Goal: Find contact information: Find contact information

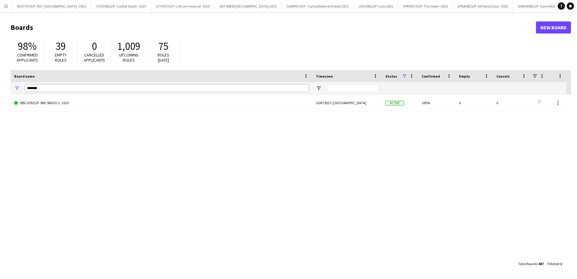
drag, startPoint x: 52, startPoint y: 87, endPoint x: 0, endPoint y: 78, distance: 52.6
click at [0, 78] on html "Menu Boards Boards Boards All jobs Status Workforce Workforce My Workforce Recr…" at bounding box center [288, 139] width 577 height 279
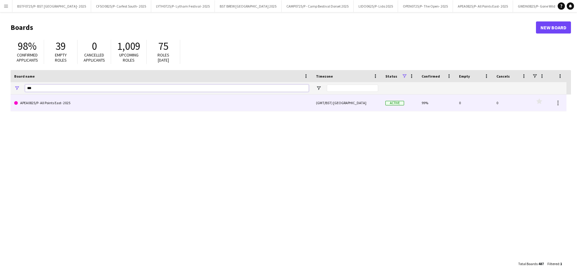
type input "***"
click at [55, 105] on link "APEA0825/P- All Points East- 2025" at bounding box center [161, 102] width 294 height 17
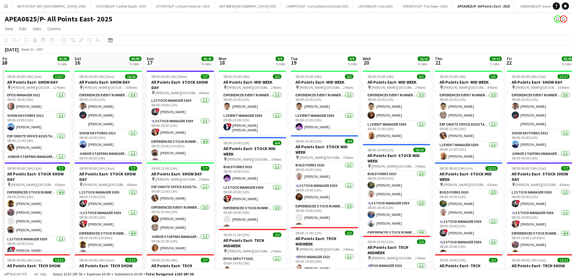
scroll to position [0, 203]
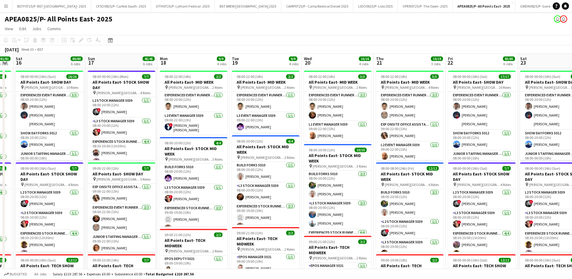
drag, startPoint x: 350, startPoint y: 51, endPoint x: 213, endPoint y: 63, distance: 137.4
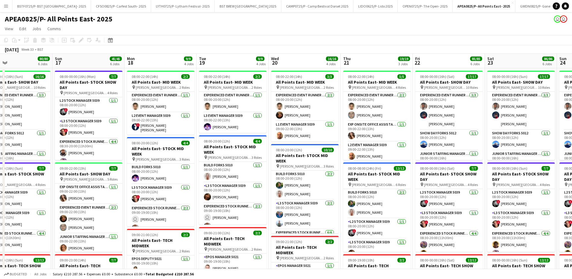
scroll to position [0, 238]
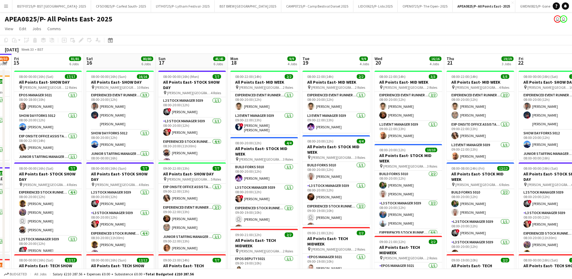
drag, startPoint x: 377, startPoint y: 85, endPoint x: 81, endPoint y: 87, distance: 296.5
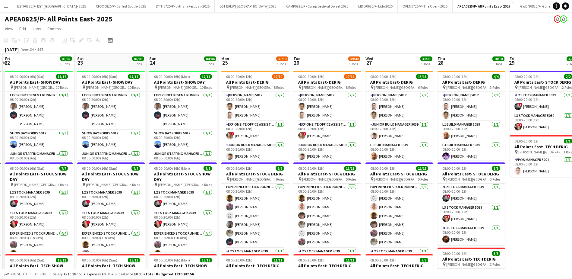
scroll to position [0, 226]
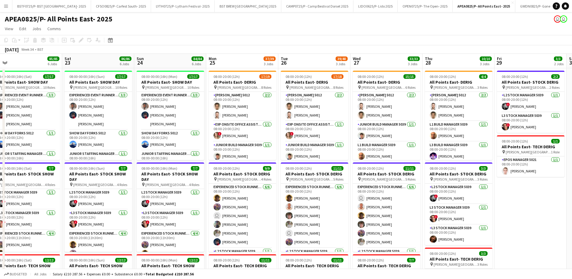
drag, startPoint x: 450, startPoint y: 87, endPoint x: 228, endPoint y: 87, distance: 221.7
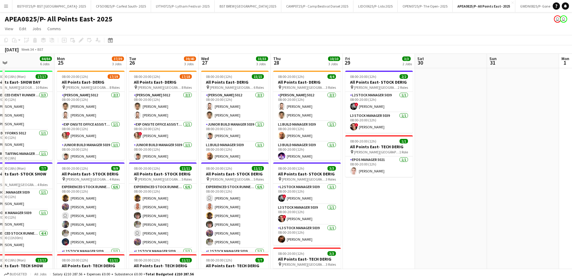
drag, startPoint x: 356, startPoint y: 116, endPoint x: 204, endPoint y: 121, distance: 152.4
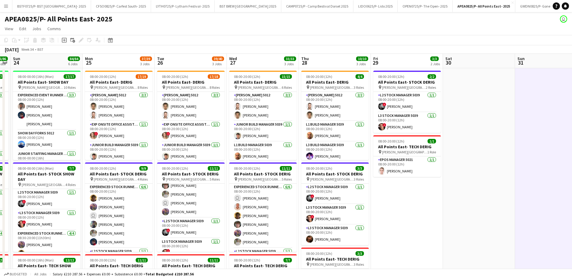
scroll to position [0, 197]
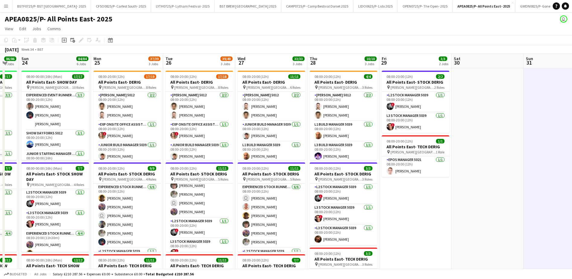
drag, startPoint x: 175, startPoint y: 62, endPoint x: 212, endPoint y: 65, distance: 36.9
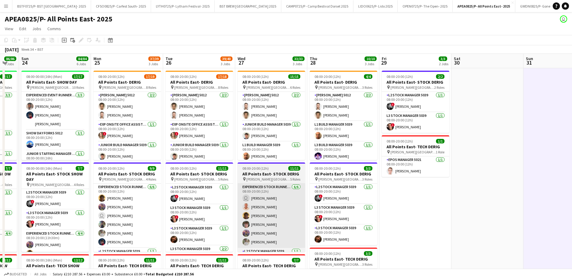
scroll to position [87, 0]
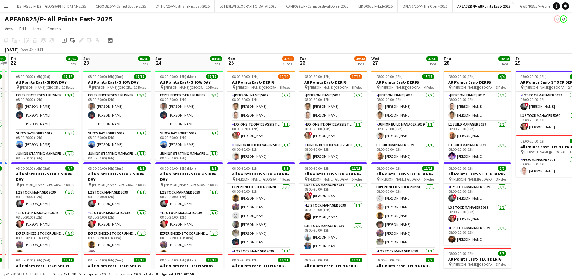
drag, startPoint x: 167, startPoint y: 57, endPoint x: 376, endPoint y: 62, distance: 209.7
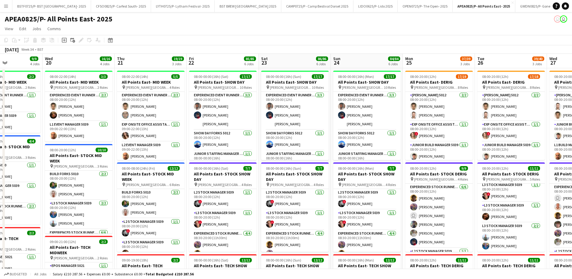
drag, startPoint x: 57, startPoint y: 60, endPoint x: 232, endPoint y: 62, distance: 174.7
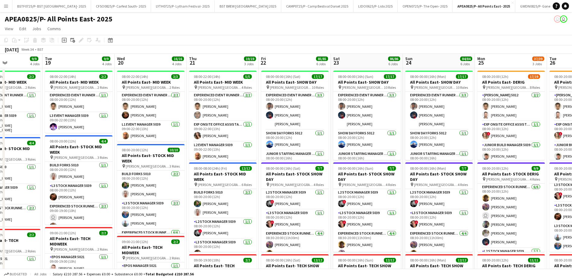
scroll to position [0, 173]
click at [220, 138] on app-card-role "Exp Onsite Office Assistant 5012 [DATE] 09:00-22:00 (13h) [PERSON_NAME]" at bounding box center [223, 131] width 68 height 21
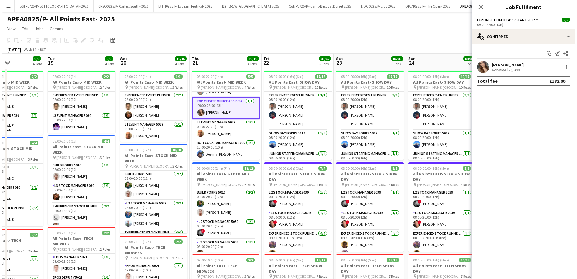
scroll to position [0, 0]
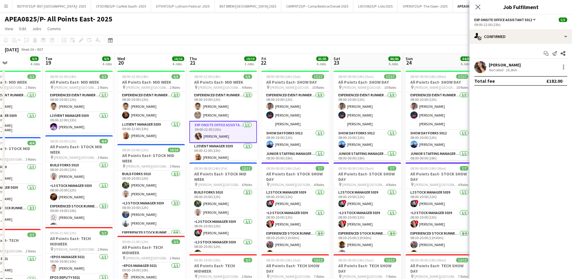
click at [5, 4] on app-icon "Menu" at bounding box center [6, 6] width 5 height 5
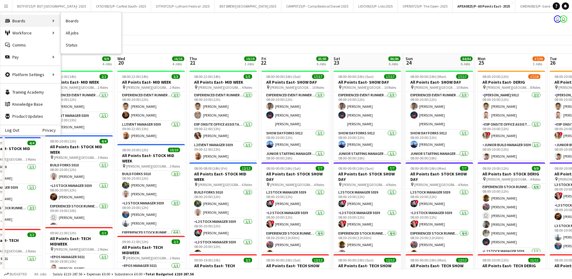
click at [33, 19] on div "Boards Boards" at bounding box center [30, 21] width 60 height 12
click at [67, 20] on link "Boards" at bounding box center [91, 21] width 60 height 12
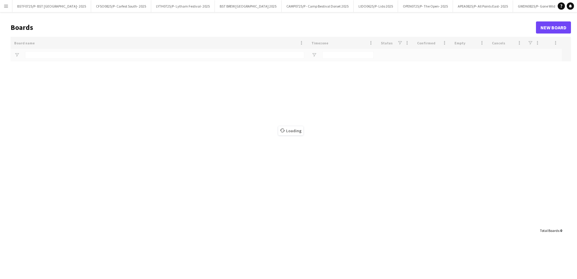
type input "***"
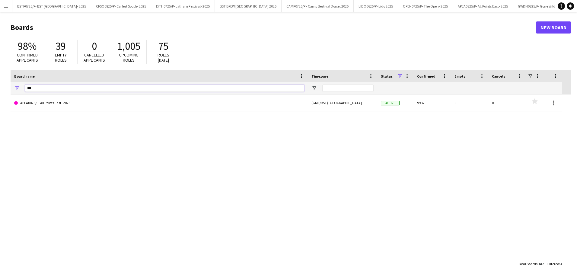
drag, startPoint x: 40, startPoint y: 89, endPoint x: 17, endPoint y: 85, distance: 22.6
click at [17, 85] on div "***" at bounding box center [159, 88] width 297 height 12
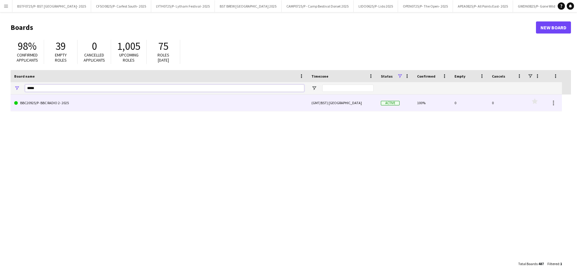
type input "*****"
click at [61, 107] on link "BBC20925/P- BBC RADIO 2- 2025" at bounding box center [159, 102] width 290 height 17
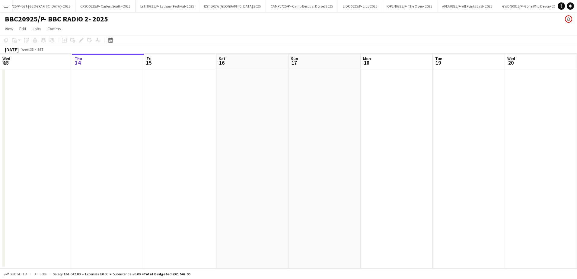
scroll to position [0, 113]
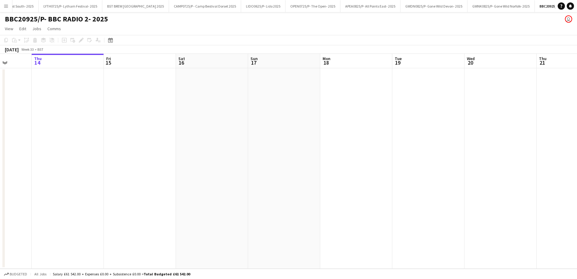
drag, startPoint x: 342, startPoint y: 62, endPoint x: 184, endPoint y: 63, distance: 158.1
click at [184, 63] on app-calendar-viewport "Mon 11 Tue 12 Wed 13 Thu 14 Fri 15 Sat 16 Sun 17 Mon 18 Tue 19 Wed 20 Thu 21 Fr…" at bounding box center [288, 161] width 577 height 215
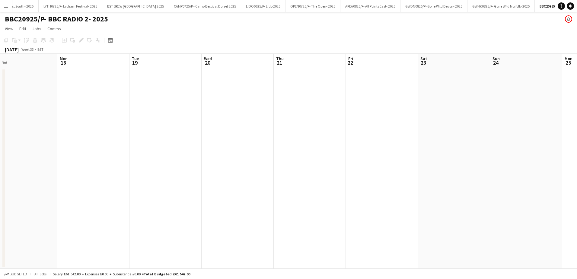
drag, startPoint x: 231, startPoint y: 66, endPoint x: 250, endPoint y: 67, distance: 19.0
click at [143, 67] on app-calendar-viewport "Fri 15 Sat 16 Sun 17 Mon 18 Tue 19 Wed 20 Thu 21 Fri 22 Sat 23 Sun 24 Mon 25 Tu…" at bounding box center [288, 161] width 577 height 215
drag, startPoint x: 281, startPoint y: 70, endPoint x: 253, endPoint y: 69, distance: 27.5
click at [150, 71] on app-calendar-viewport "Fri 15 Sat 16 Sun 17 Mon 18 Tue 19 Wed 20 Thu 21 Fri 22 Sat 23 Sun 24 Mon 25 Tu…" at bounding box center [288, 161] width 577 height 215
drag, startPoint x: 299, startPoint y: 69, endPoint x: 241, endPoint y: 73, distance: 57.7
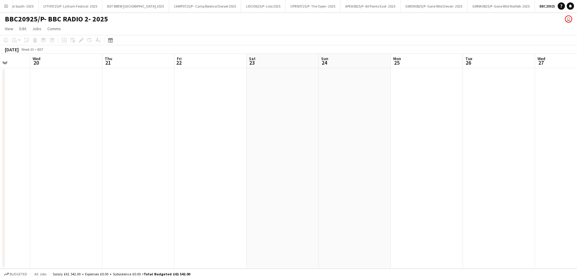
click at [145, 75] on app-calendar-viewport "Sun 17 Mon 18 Tue 19 Wed 20 Thu 21 Fri 22 Sat 23 Sun 24 Mon 25 Tue 26 Wed 27 Th…" at bounding box center [288, 161] width 577 height 215
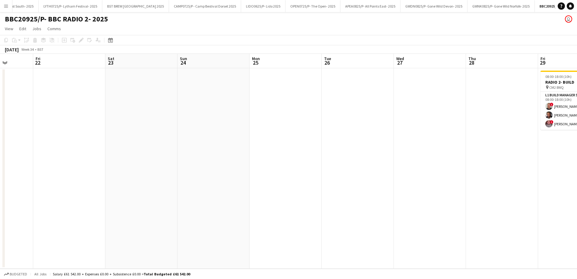
drag, startPoint x: 246, startPoint y: 79, endPoint x: 166, endPoint y: 80, distance: 80.5
click at [165, 80] on app-calendar-viewport "Tue 19 Wed 20 Thu 21 Fri 22 Sat 23 Sun 24 Mon 25 Tue 26 Wed 27 Thu 28 Fri 29 3/…" at bounding box center [288, 161] width 577 height 215
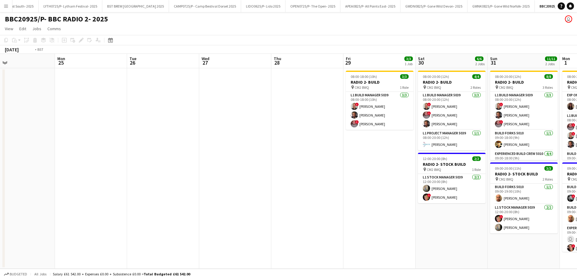
drag, startPoint x: 301, startPoint y: 65, endPoint x: 221, endPoint y: 70, distance: 80.1
click at [181, 77] on app-calendar-viewport "Thu 21 Fri 22 Sat 23 Sun 24 Mon 25 Tue 26 Wed 27 Thu 28 Fri 29 3/3 1 Job Sat 30…" at bounding box center [288, 161] width 577 height 215
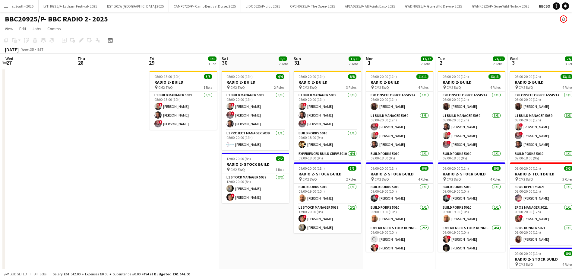
drag, startPoint x: 238, startPoint y: 64, endPoint x: 113, endPoint y: 76, distance: 126.4
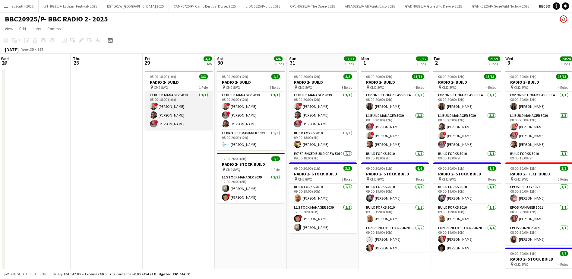
click at [167, 106] on app-card-role "L1 Build Manager 5039 [DATE] 08:00-18:00 (10h) ! [PERSON_NAME] [PERSON_NAME] ! …" at bounding box center [179, 111] width 68 height 38
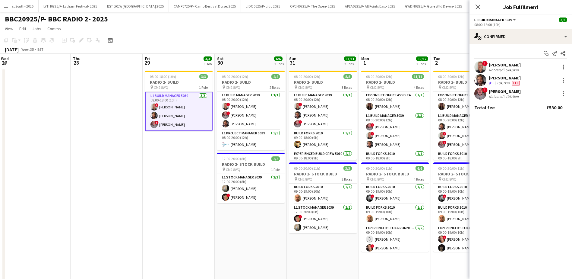
click at [499, 65] on div "[PERSON_NAME]" at bounding box center [505, 64] width 32 height 5
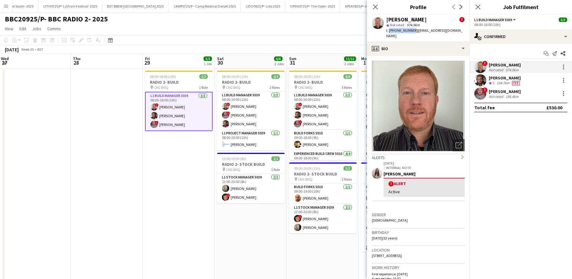
drag, startPoint x: 411, startPoint y: 32, endPoint x: 389, endPoint y: 32, distance: 22.9
click at [389, 32] on span "t. [PHONE_NUMBER]" at bounding box center [401, 30] width 31 height 5
copy span "[PHONE_NUMBER]"
drag, startPoint x: 519, startPoint y: 78, endPoint x: 512, endPoint y: 79, distance: 6.4
click at [519, 78] on div "[PERSON_NAME]" at bounding box center [505, 77] width 32 height 5
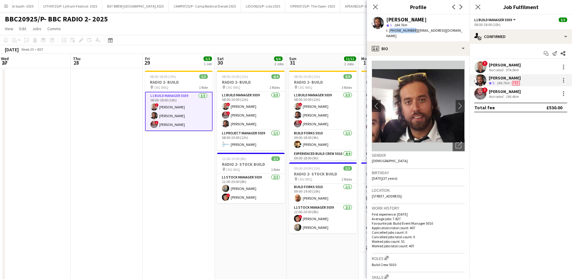
drag, startPoint x: 411, startPoint y: 31, endPoint x: 389, endPoint y: 32, distance: 21.5
click at [389, 32] on span "t. [PHONE_NUMBER]" at bounding box center [401, 30] width 31 height 5
copy span "[PHONE_NUMBER]"
